Goal: Task Accomplishment & Management: Use online tool/utility

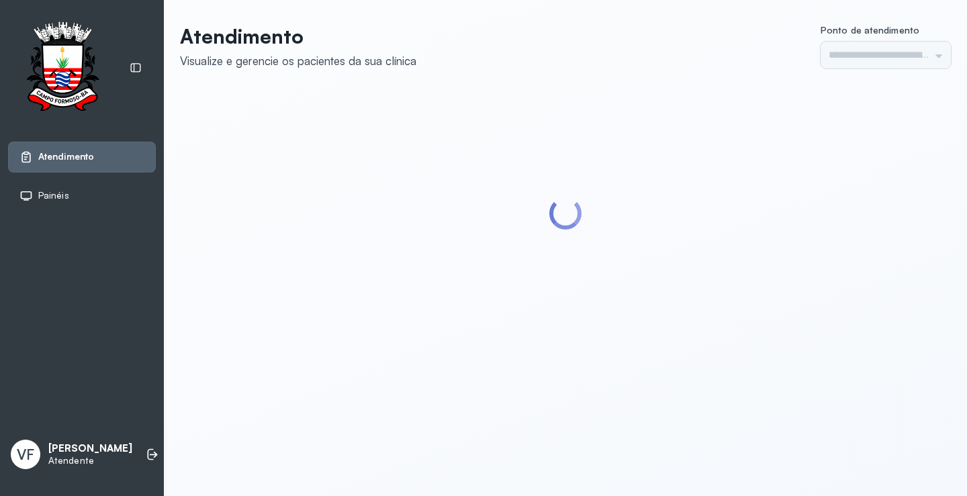
type input "*********"
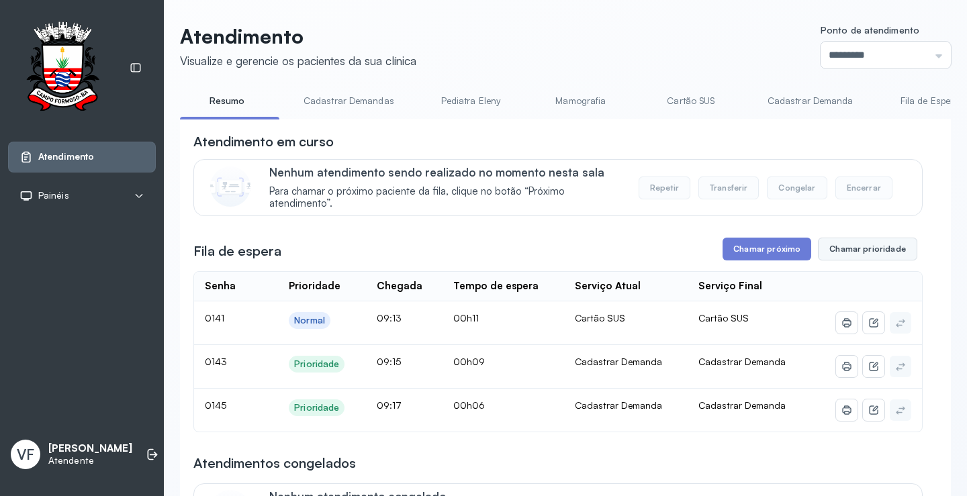
click at [848, 251] on button "Chamar prioridade" at bounding box center [867, 249] width 99 height 23
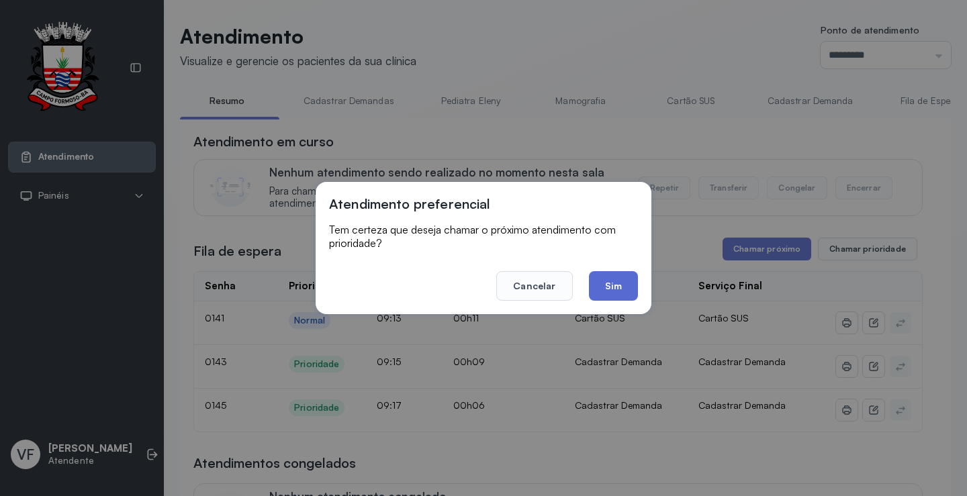
click at [623, 276] on button "Sim" at bounding box center [613, 286] width 49 height 30
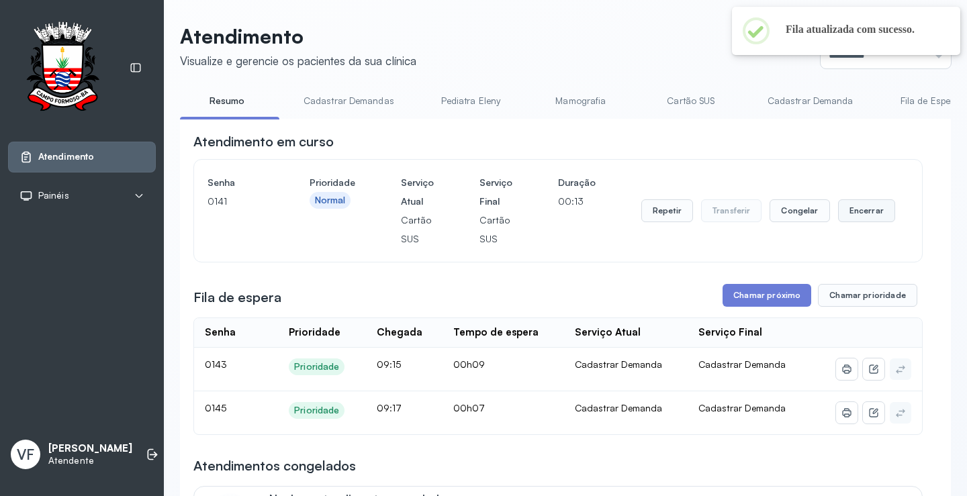
click at [856, 207] on button "Encerrar" at bounding box center [866, 210] width 57 height 23
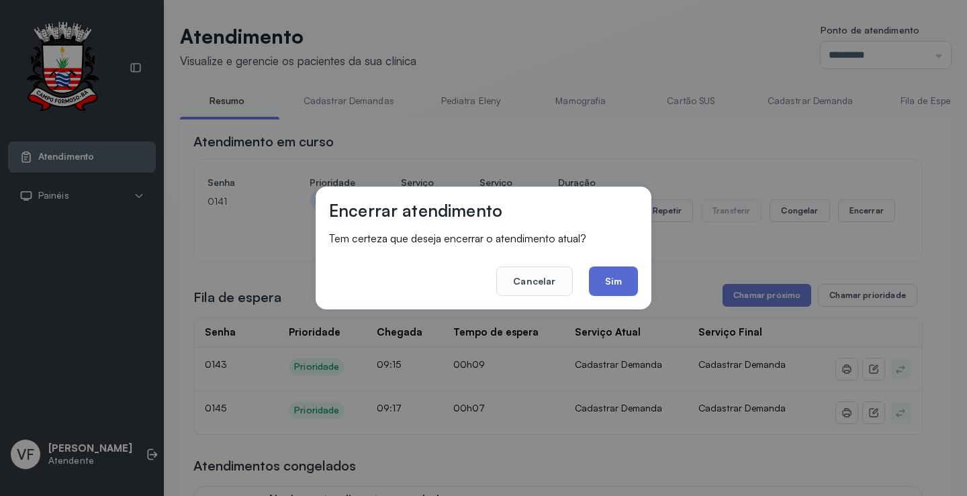
click at [611, 279] on button "Sim" at bounding box center [613, 282] width 49 height 30
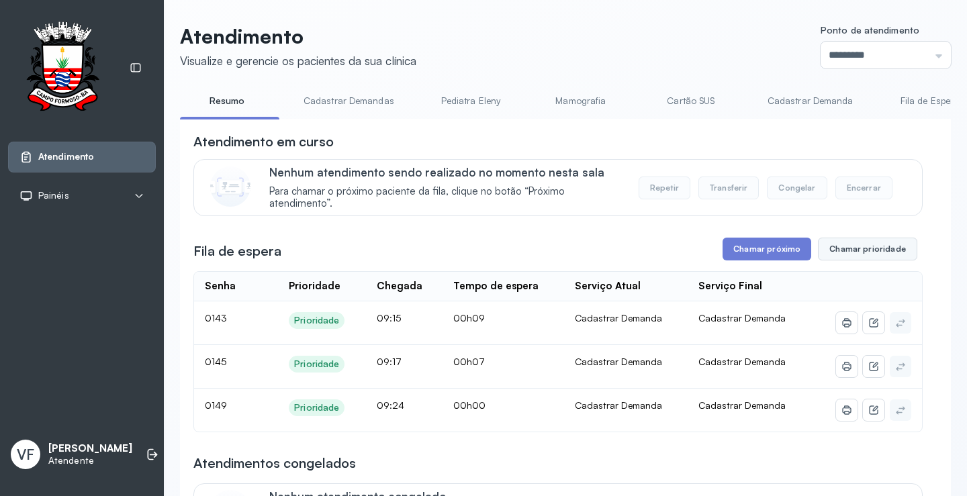
click at [846, 246] on button "Chamar prioridade" at bounding box center [867, 249] width 99 height 23
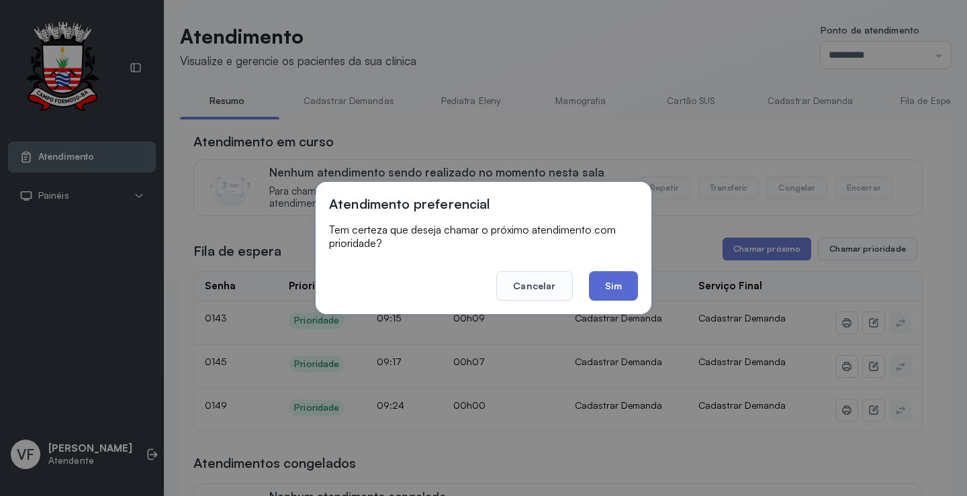
click at [608, 283] on button "Sim" at bounding box center [613, 286] width 49 height 30
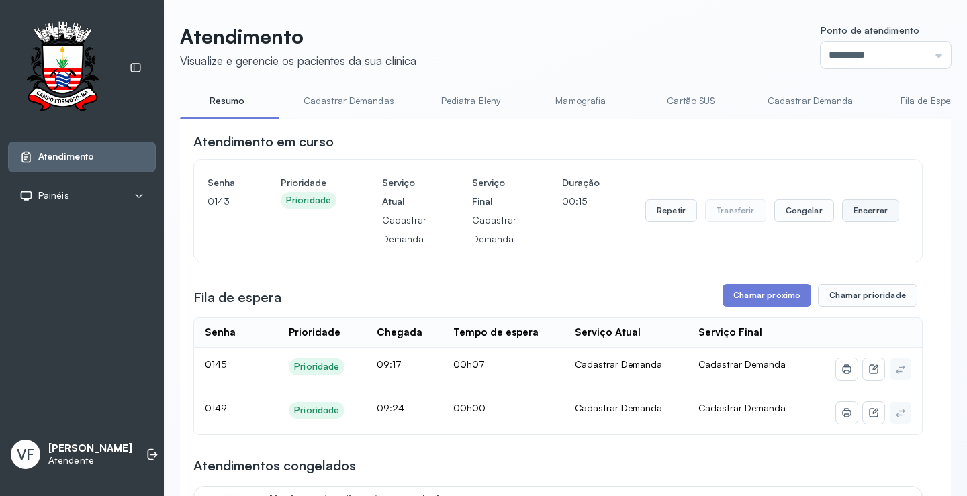
click at [862, 212] on button "Encerrar" at bounding box center [870, 210] width 57 height 23
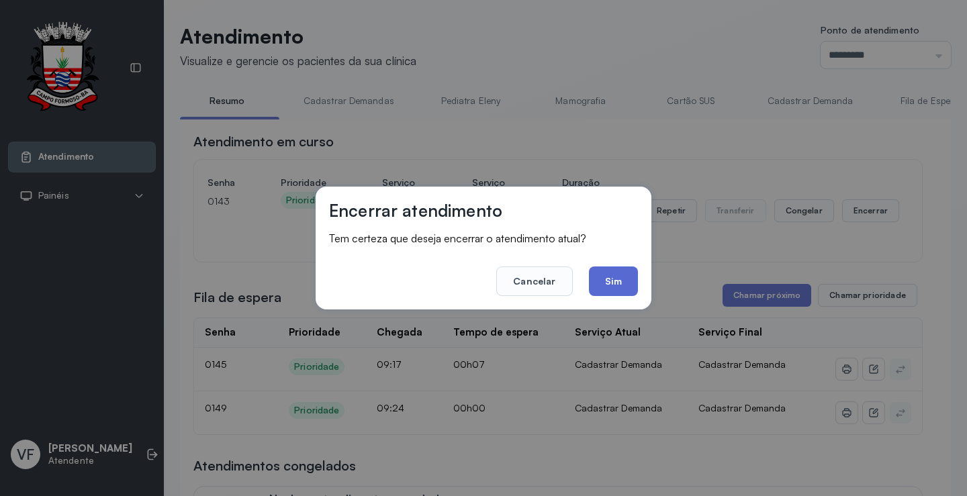
click at [620, 275] on button "Sim" at bounding box center [613, 282] width 49 height 30
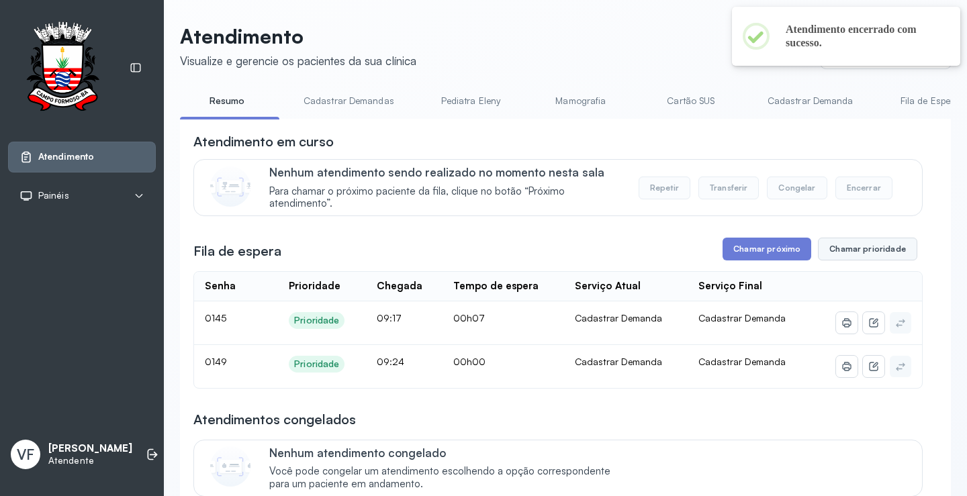
click at [853, 250] on button "Chamar prioridade" at bounding box center [867, 249] width 99 height 23
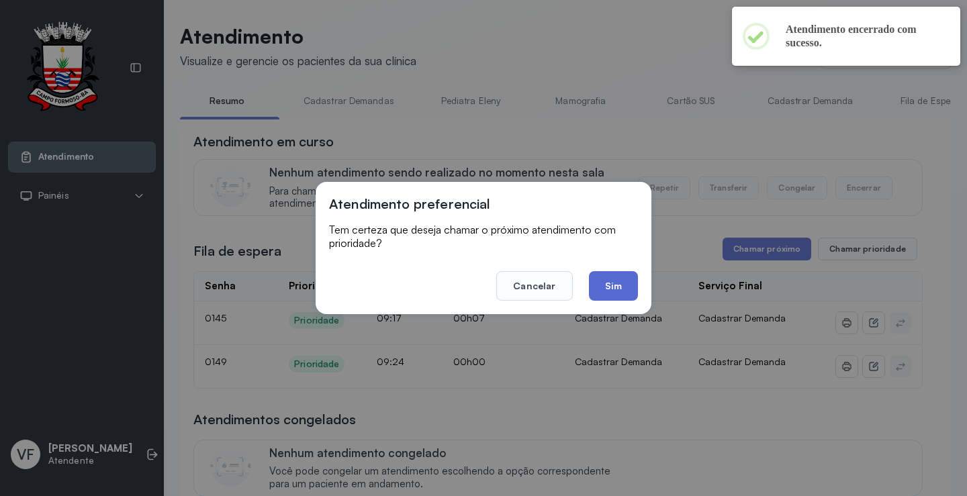
click at [615, 275] on button "Sim" at bounding box center [613, 286] width 49 height 30
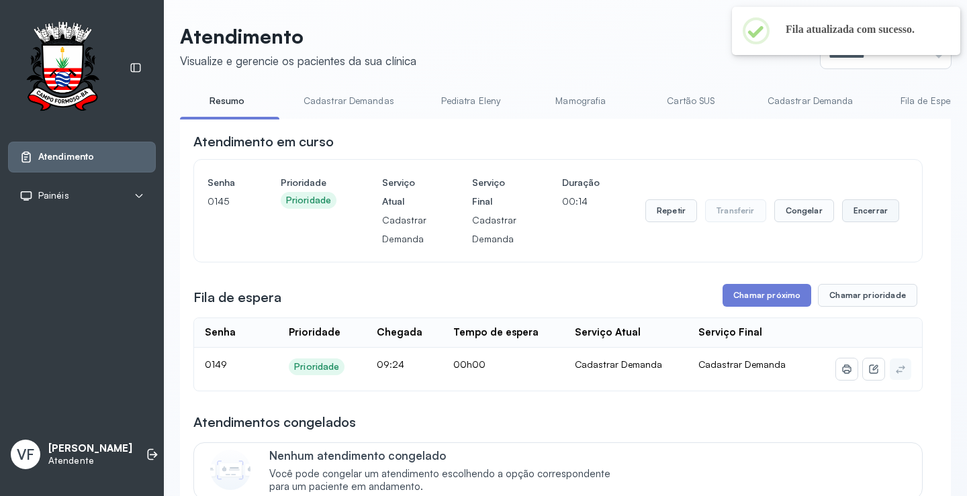
click at [858, 210] on button "Encerrar" at bounding box center [870, 210] width 57 height 23
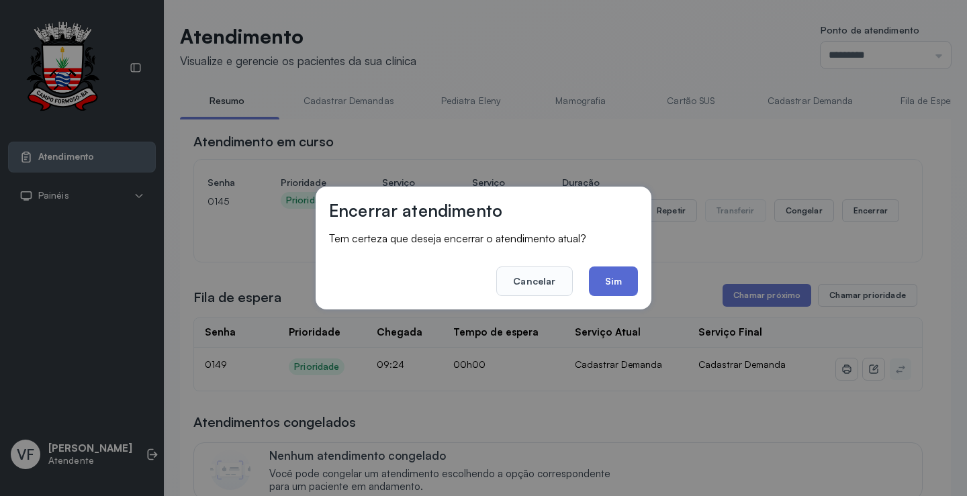
click at [619, 273] on button "Sim" at bounding box center [613, 282] width 49 height 30
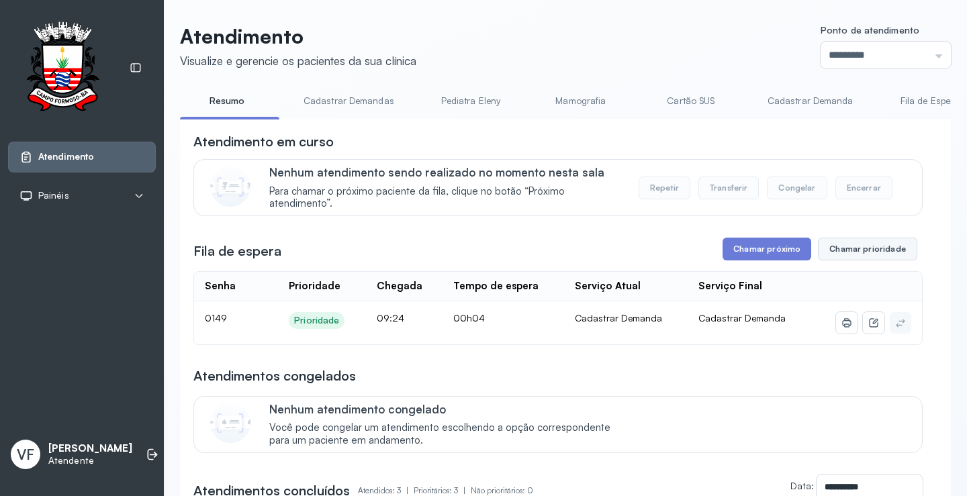
click at [852, 245] on button "Chamar prioridade" at bounding box center [867, 249] width 99 height 23
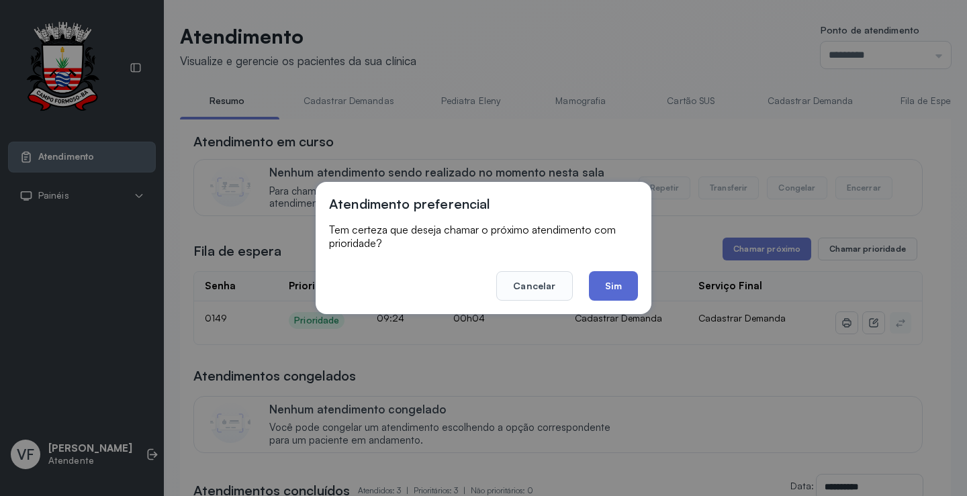
click at [621, 283] on button "Sim" at bounding box center [613, 286] width 49 height 30
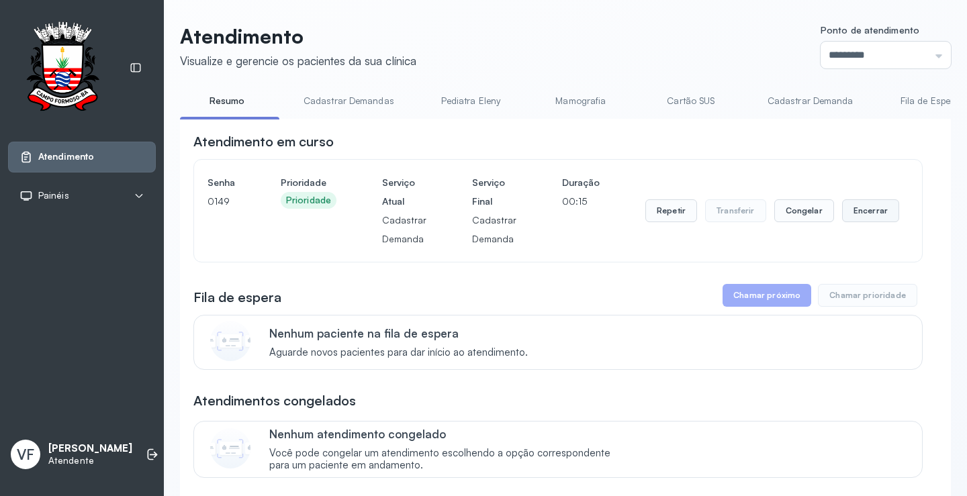
click at [861, 208] on button "Encerrar" at bounding box center [870, 210] width 57 height 23
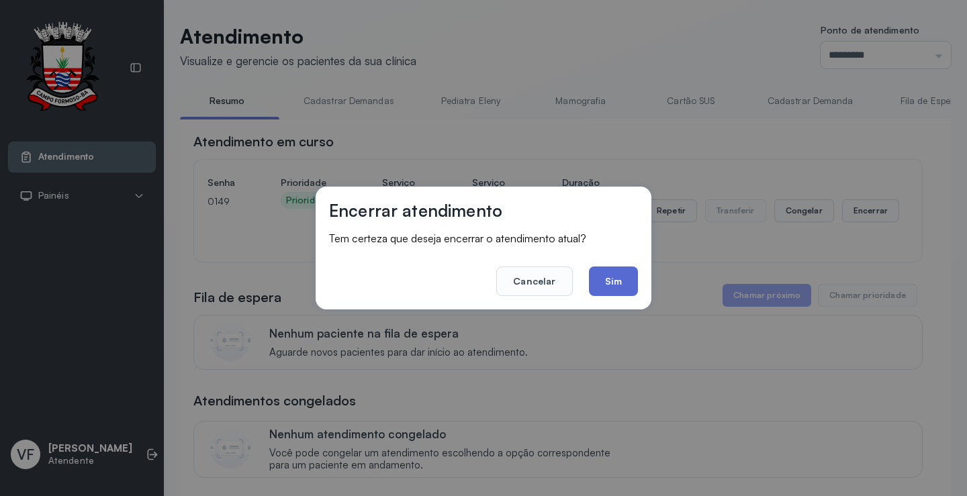
click at [611, 278] on button "Sim" at bounding box center [613, 282] width 49 height 30
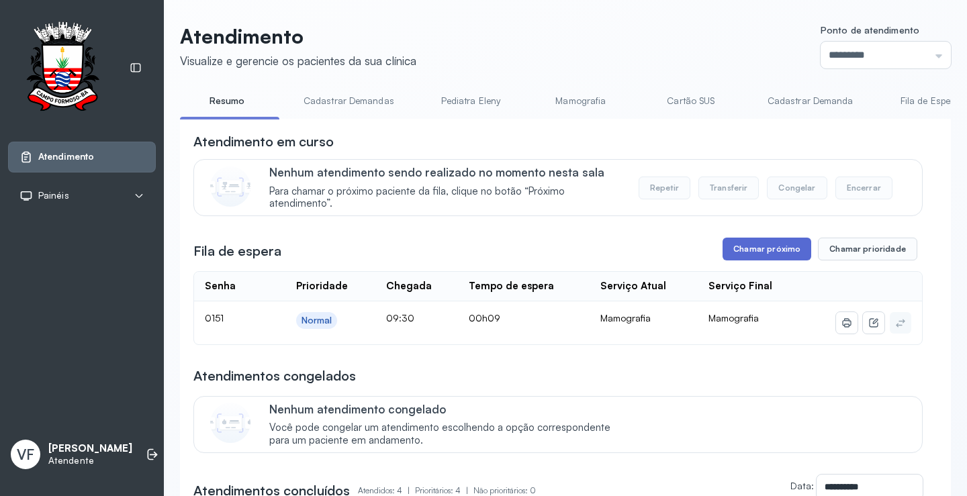
click at [766, 249] on button "Chamar próximo" at bounding box center [767, 249] width 89 height 23
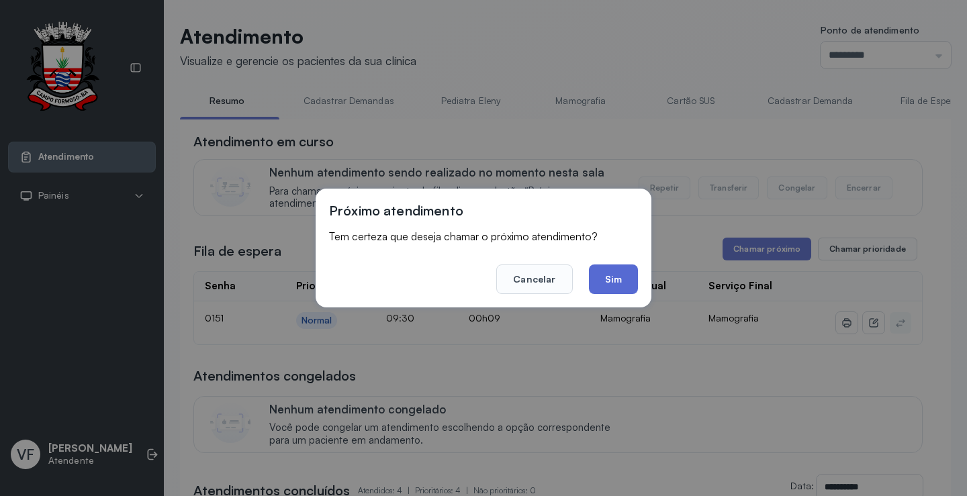
click at [607, 276] on button "Sim" at bounding box center [613, 280] width 49 height 30
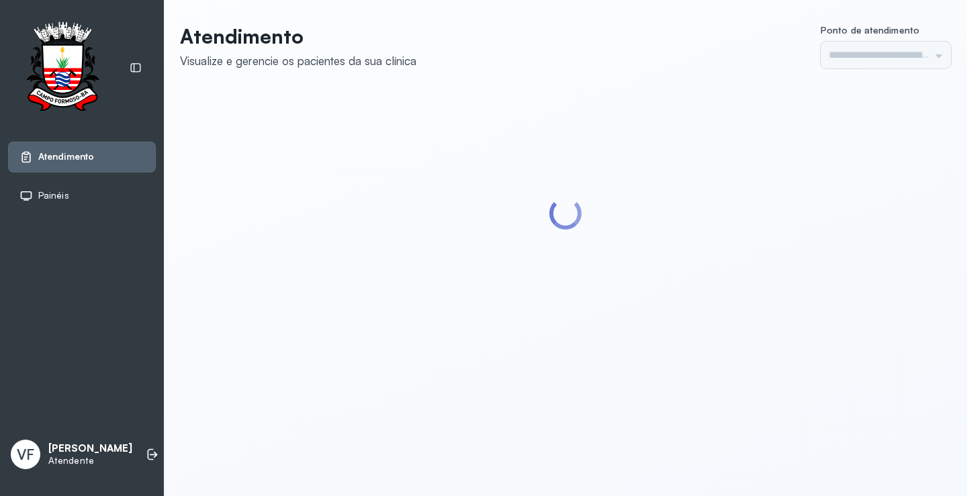
type input "*********"
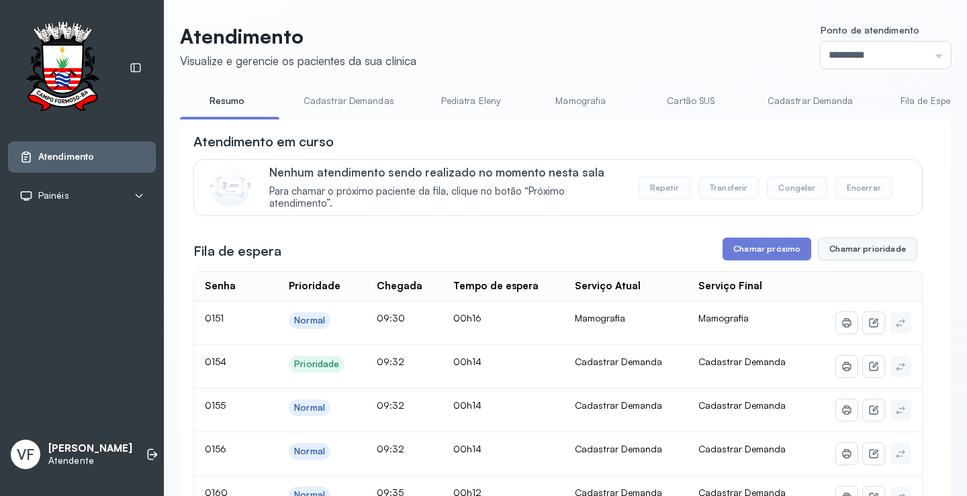
click at [867, 250] on button "Chamar prioridade" at bounding box center [867, 249] width 99 height 23
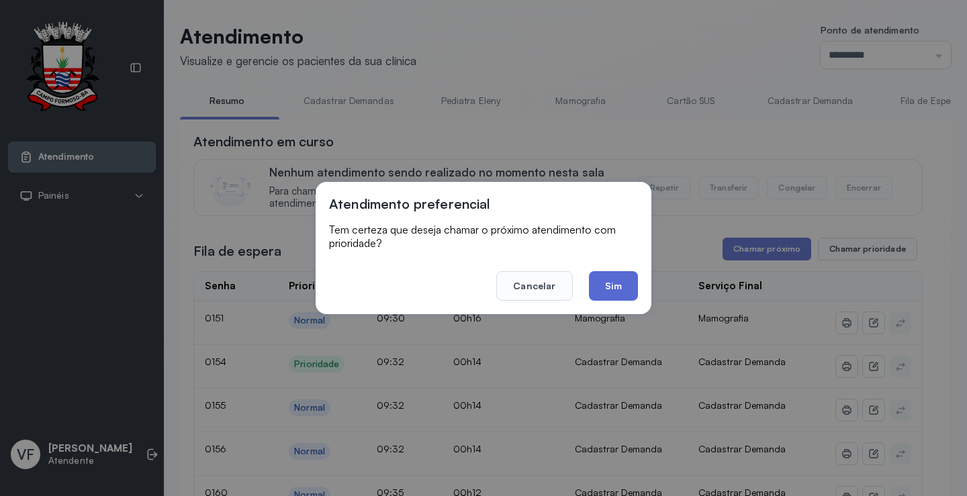
click at [612, 285] on button "Sim" at bounding box center [613, 286] width 49 height 30
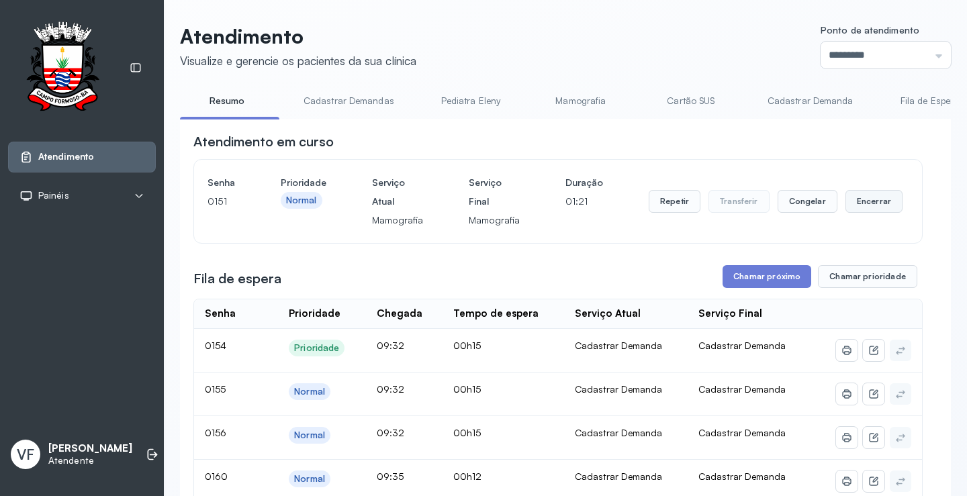
click at [861, 199] on button "Encerrar" at bounding box center [874, 201] width 57 height 23
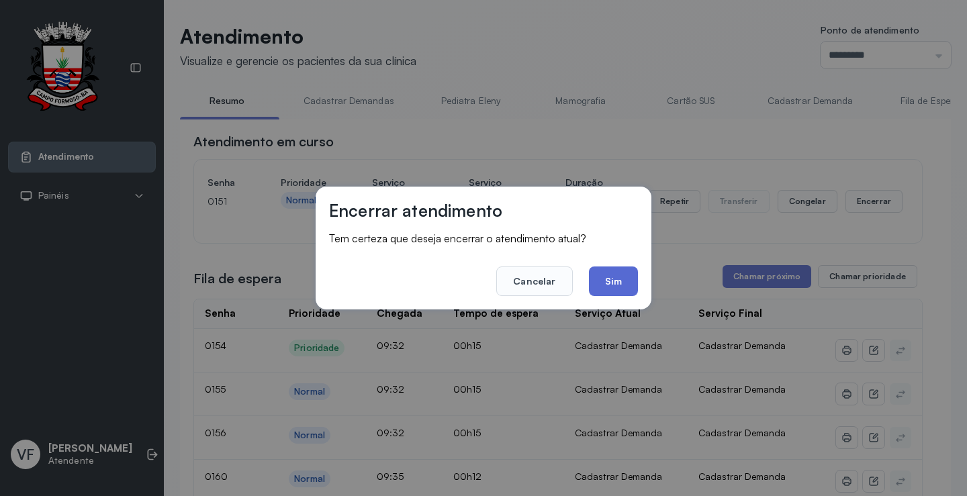
click at [611, 275] on button "Sim" at bounding box center [613, 282] width 49 height 30
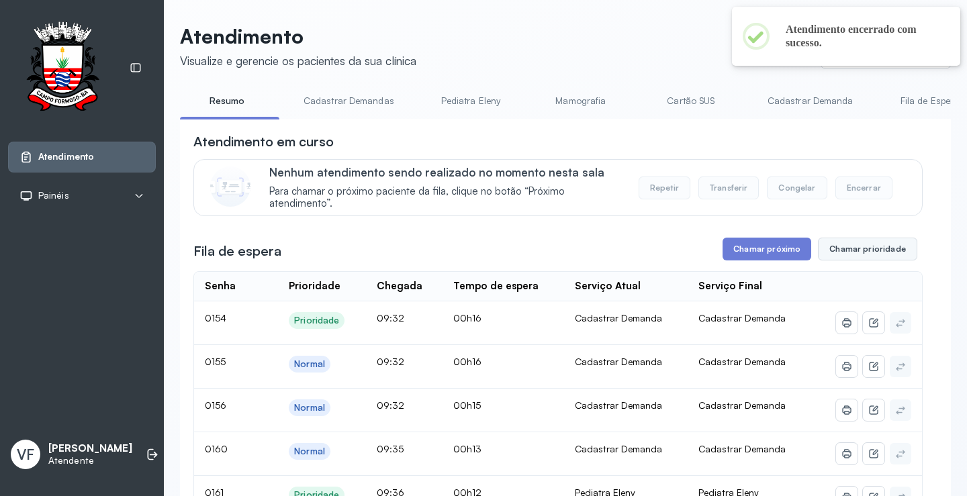
click at [852, 247] on button "Chamar prioridade" at bounding box center [867, 249] width 99 height 23
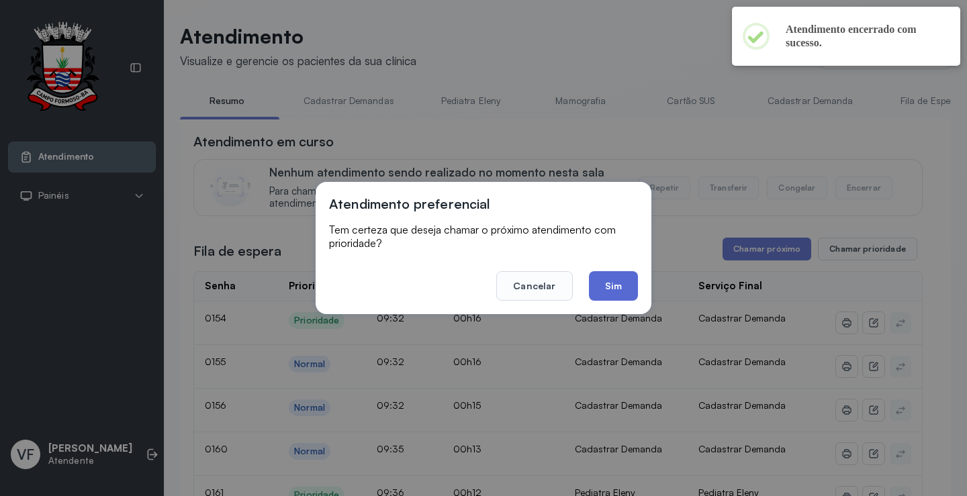
click at [615, 280] on button "Sim" at bounding box center [613, 286] width 49 height 30
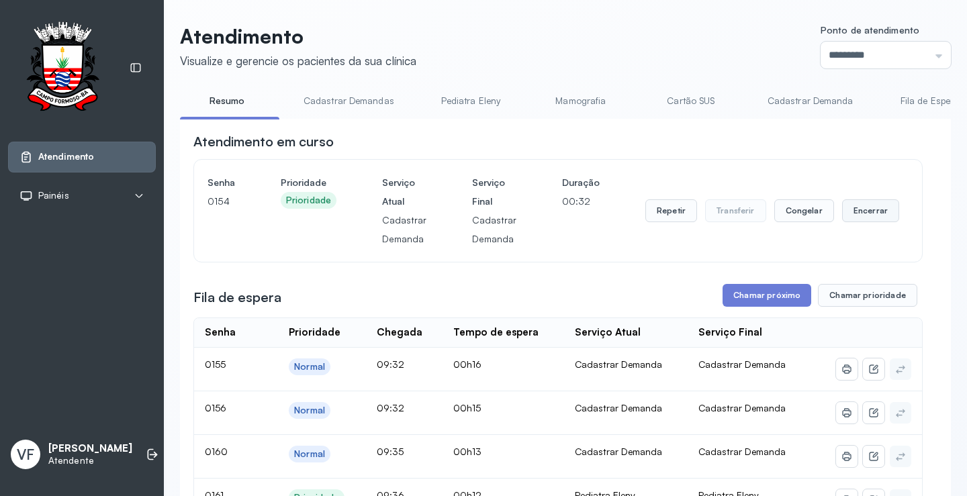
click at [852, 218] on button "Encerrar" at bounding box center [870, 210] width 57 height 23
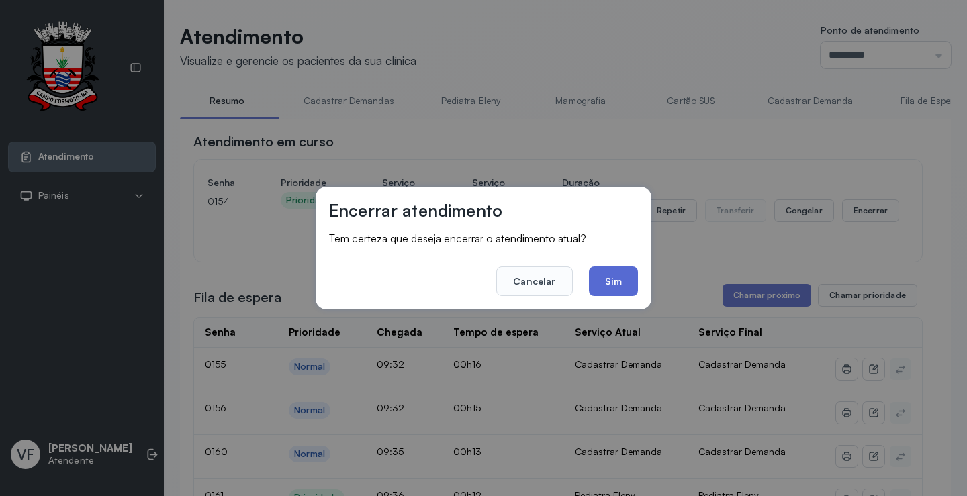
click at [621, 279] on button "Sim" at bounding box center [613, 282] width 49 height 30
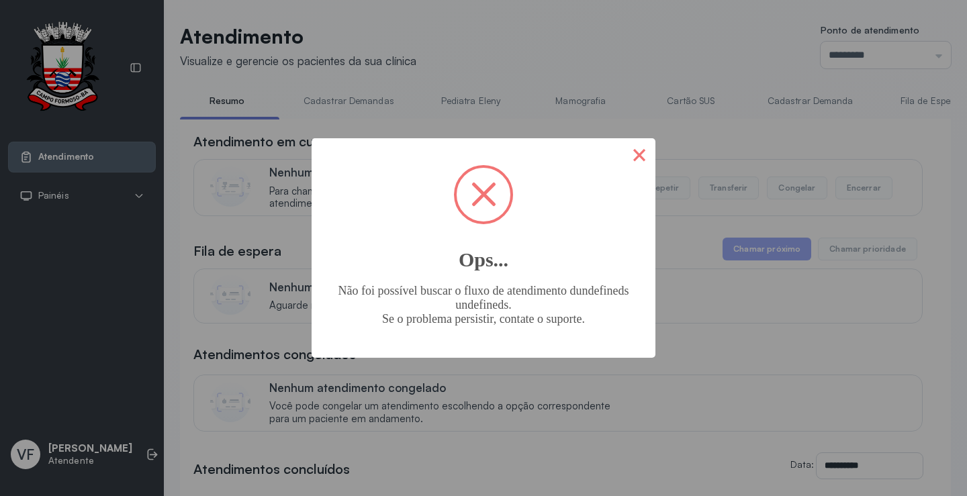
click at [645, 149] on button "×" at bounding box center [639, 154] width 32 height 32
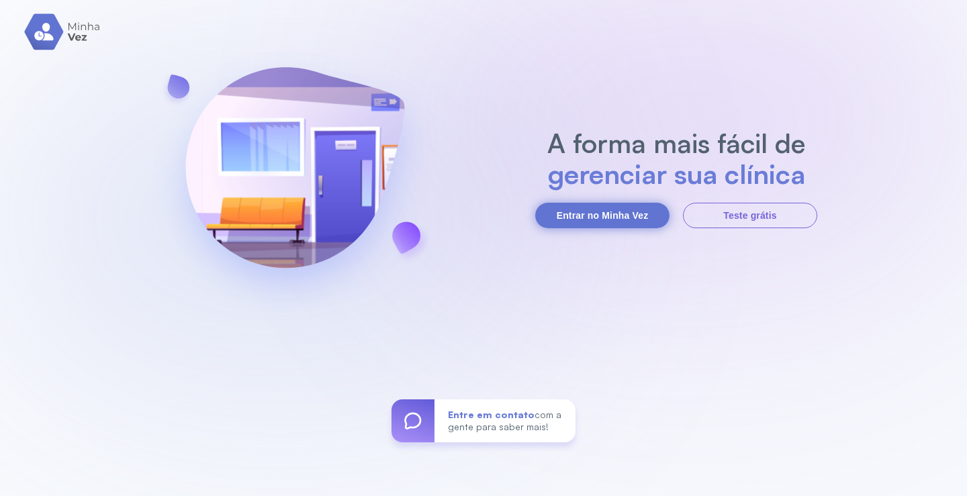
click at [604, 211] on button "Entrar no Minha Vez" at bounding box center [602, 216] width 134 height 26
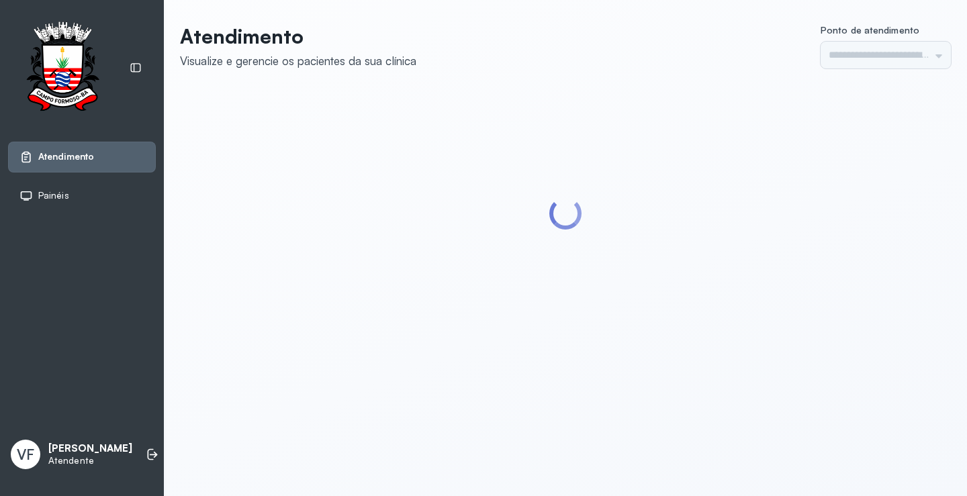
click at [600, 216] on div at bounding box center [565, 214] width 771 height 248
type input "*********"
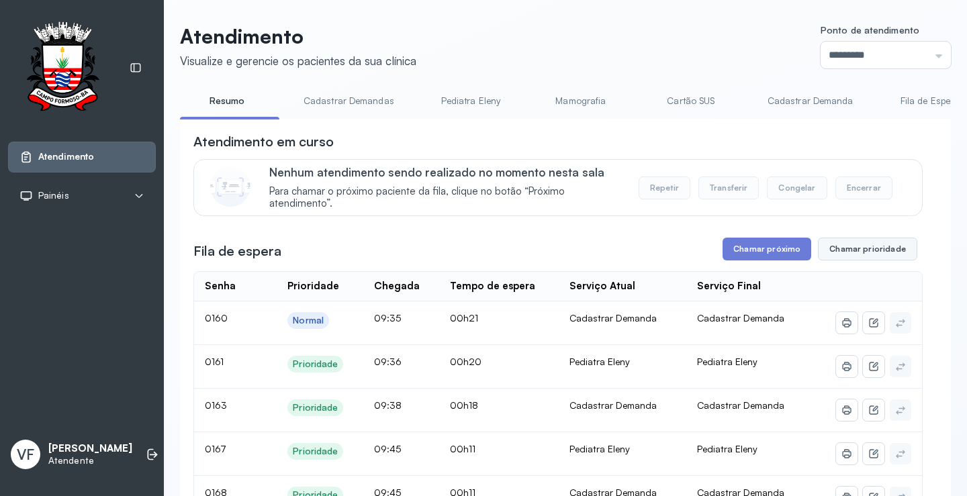
click at [857, 249] on button "Chamar prioridade" at bounding box center [867, 249] width 99 height 23
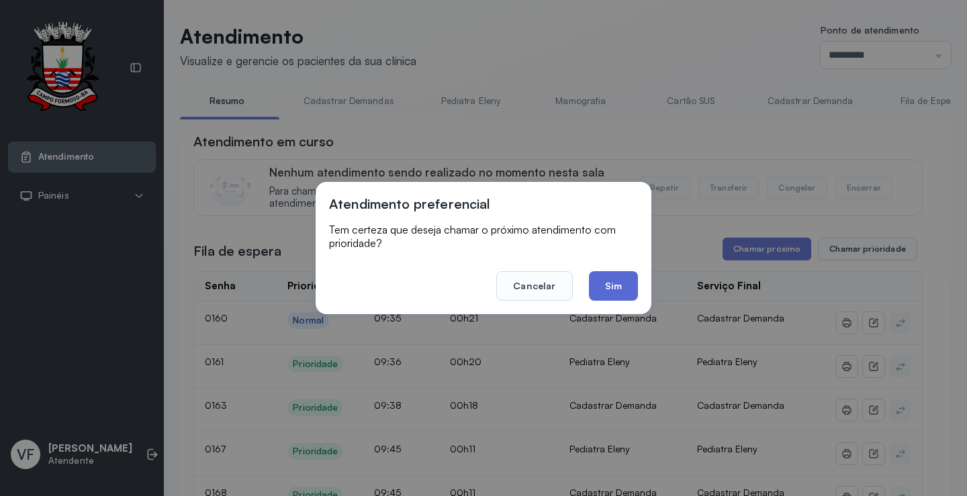
click at [609, 282] on button "Sim" at bounding box center [613, 286] width 49 height 30
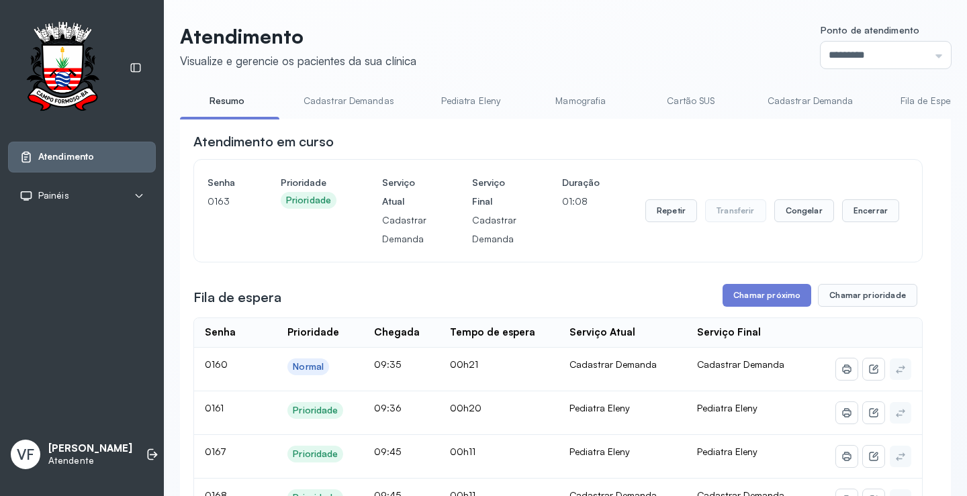
drag, startPoint x: 885, startPoint y: 227, endPoint x: 885, endPoint y: 184, distance: 43.0
click at [885, 221] on div "Repetir Transferir Congelar Encerrar" at bounding box center [772, 210] width 254 height 75
click at [885, 184] on div "Repetir Transferir Congelar Encerrar" at bounding box center [772, 210] width 254 height 75
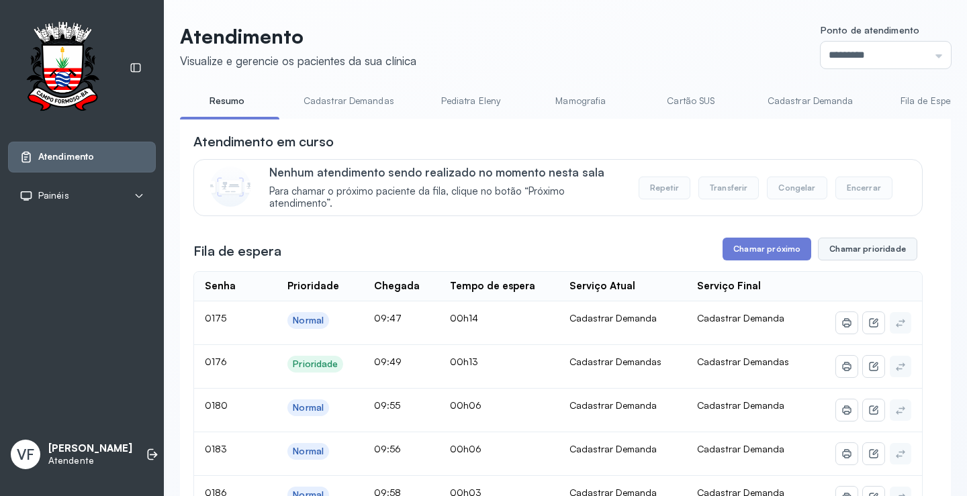
click at [845, 248] on button "Chamar prioridade" at bounding box center [867, 249] width 99 height 23
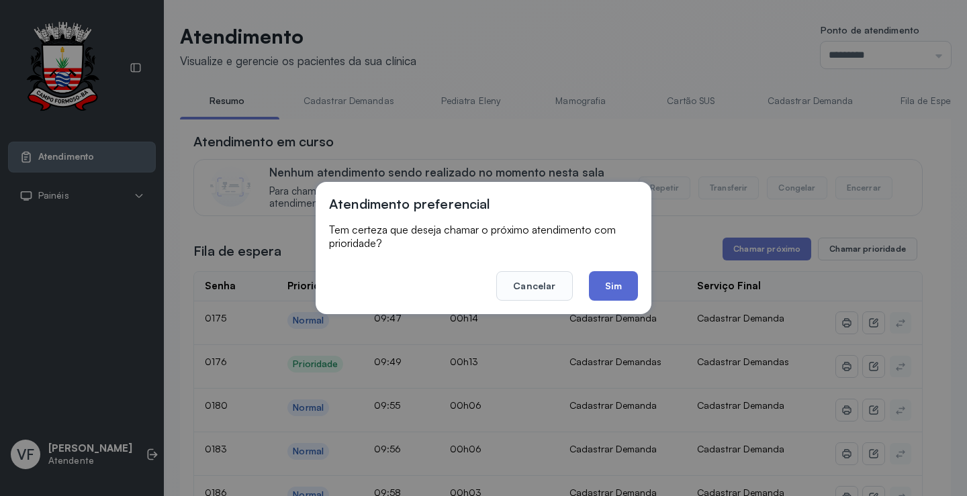
click at [615, 285] on button "Sim" at bounding box center [613, 286] width 49 height 30
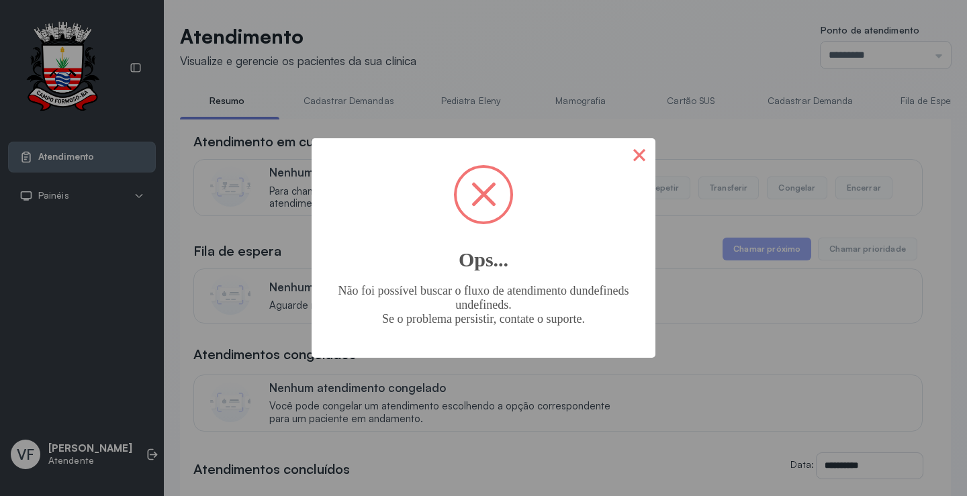
click at [647, 146] on button "×" at bounding box center [639, 154] width 32 height 32
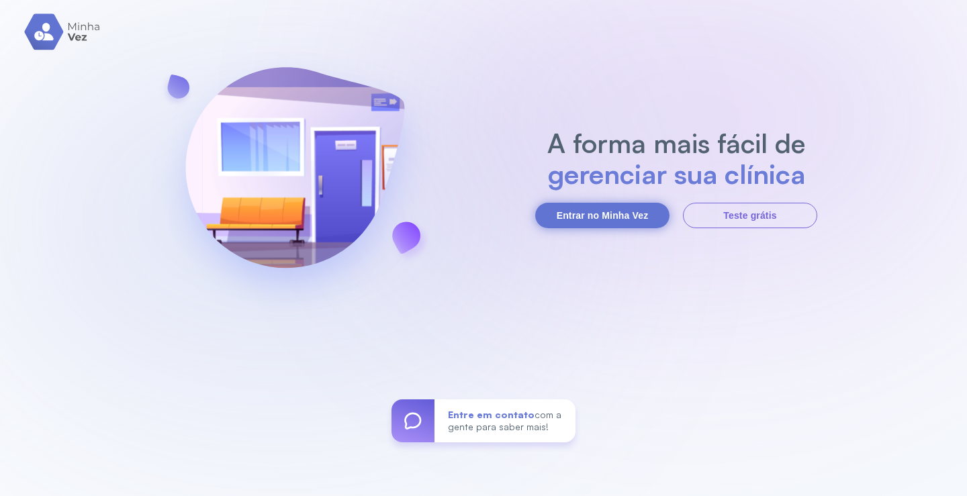
click at [592, 206] on button "Entrar no Minha Vez" at bounding box center [602, 216] width 134 height 26
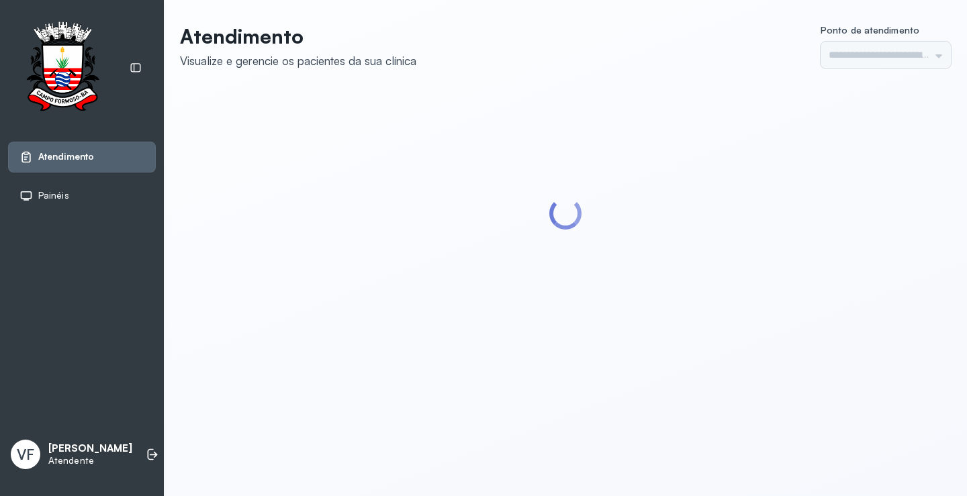
type input "*********"
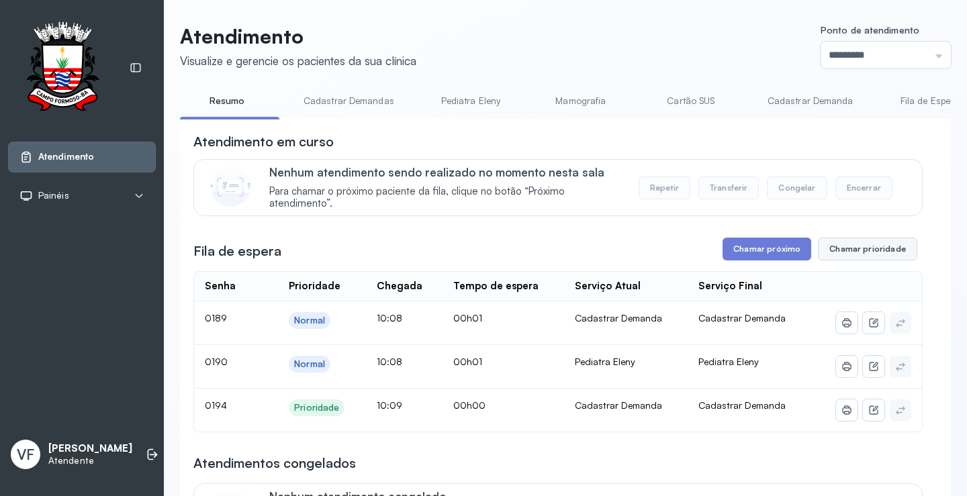
click at [829, 248] on button "Chamar prioridade" at bounding box center [867, 249] width 99 height 23
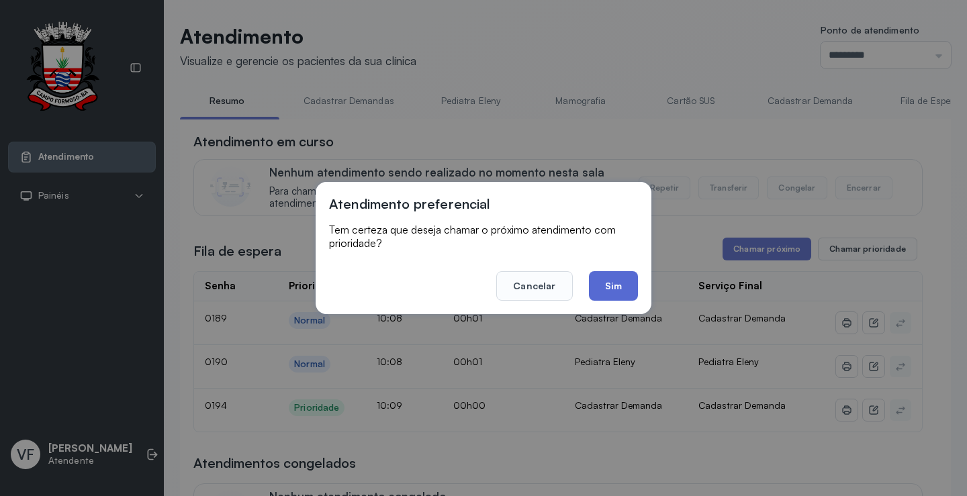
click at [605, 284] on button "Sim" at bounding box center [613, 286] width 49 height 30
